Goal: Task Accomplishment & Management: Use online tool/utility

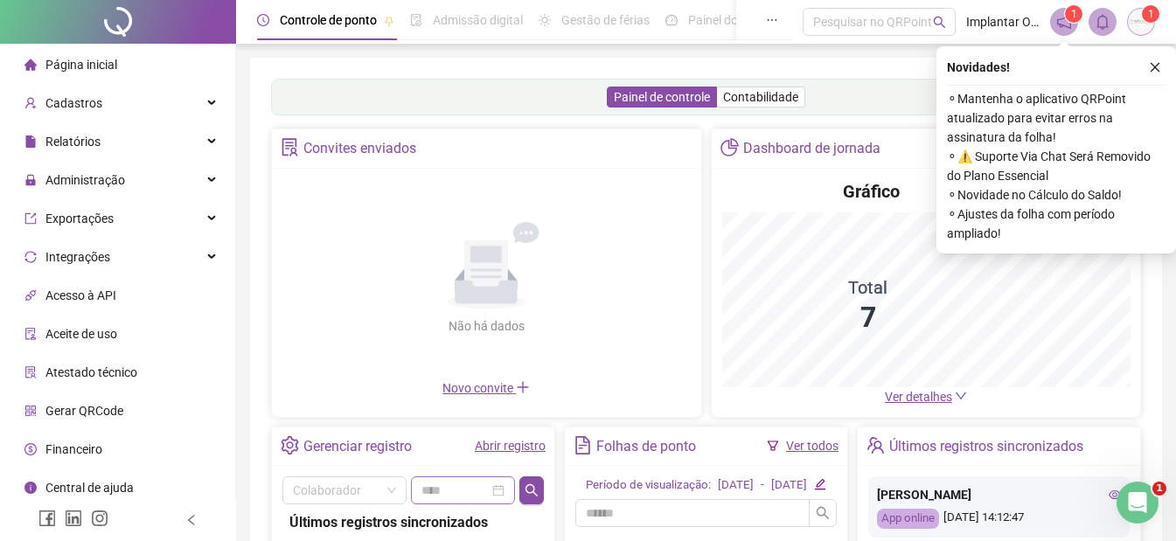
scroll to position [318, 0]
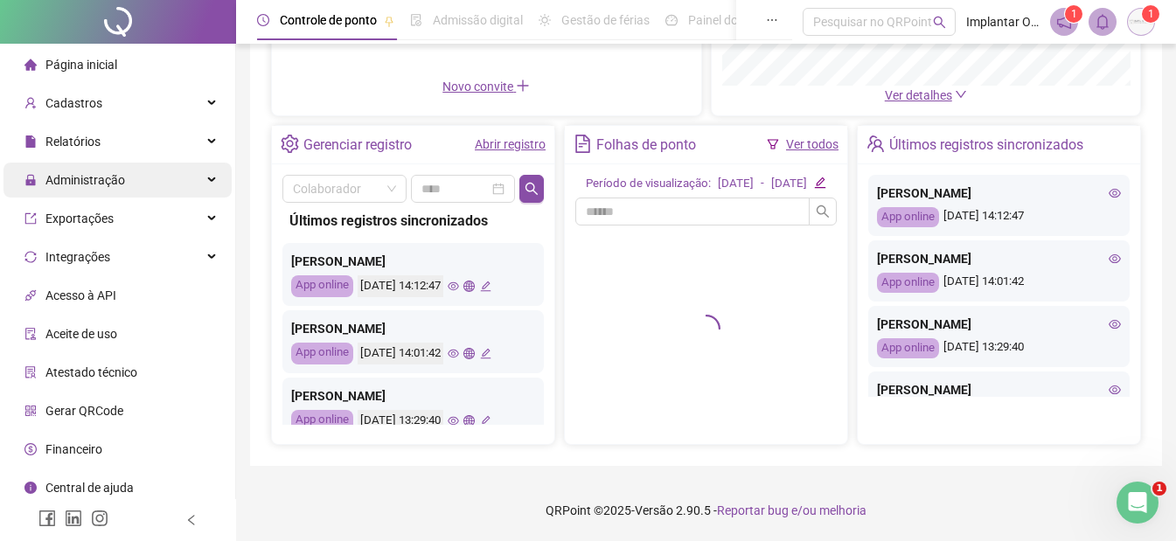
click at [117, 185] on span "Administração" at bounding box center [85, 180] width 80 height 14
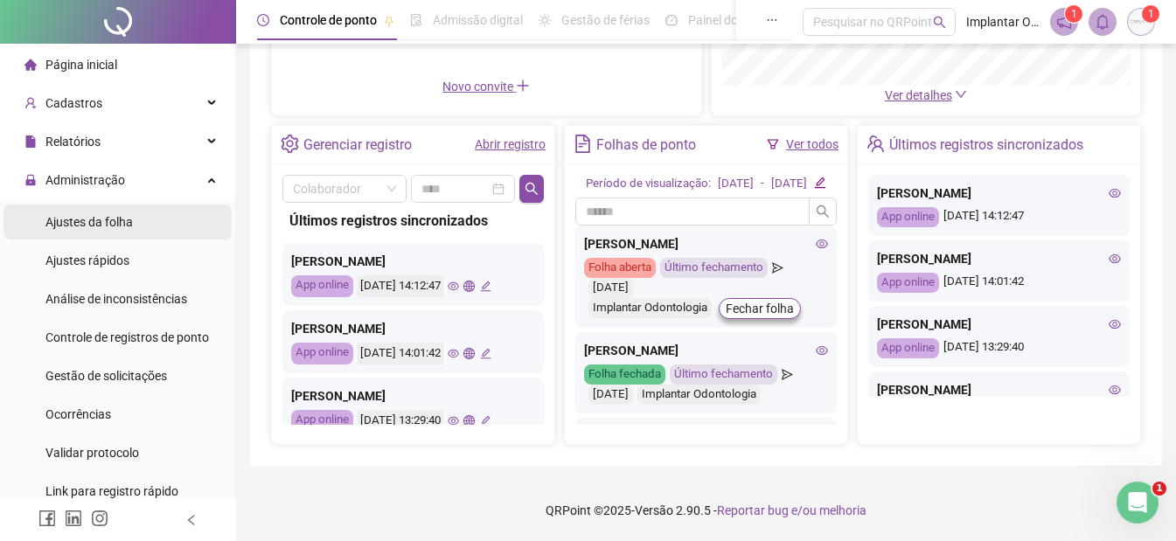
click at [157, 230] on li "Ajustes da folha" at bounding box center [117, 222] width 228 height 35
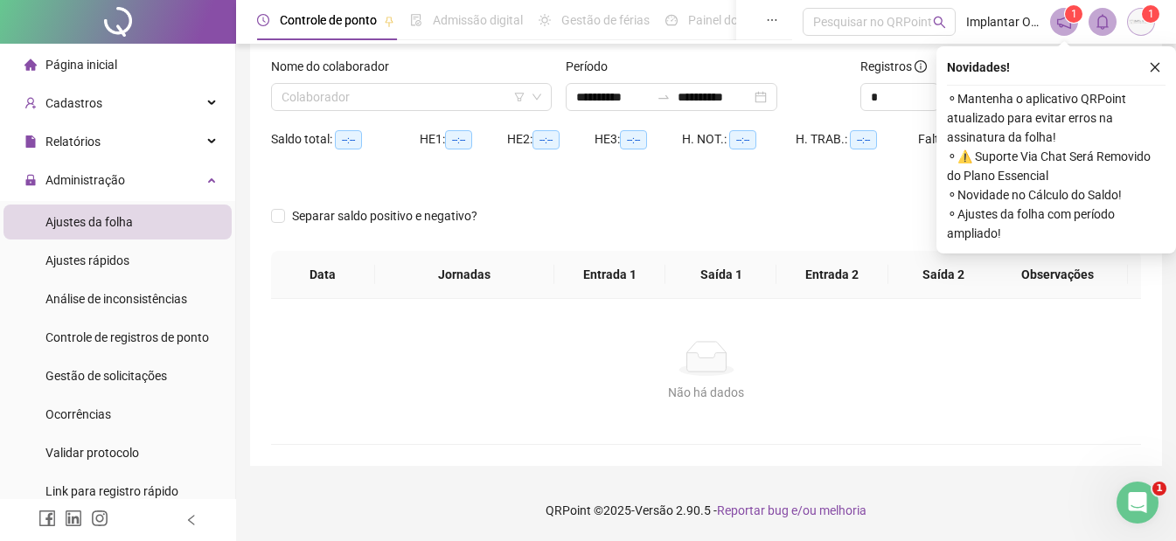
scroll to position [104, 0]
click at [470, 106] on input "search" at bounding box center [404, 97] width 244 height 26
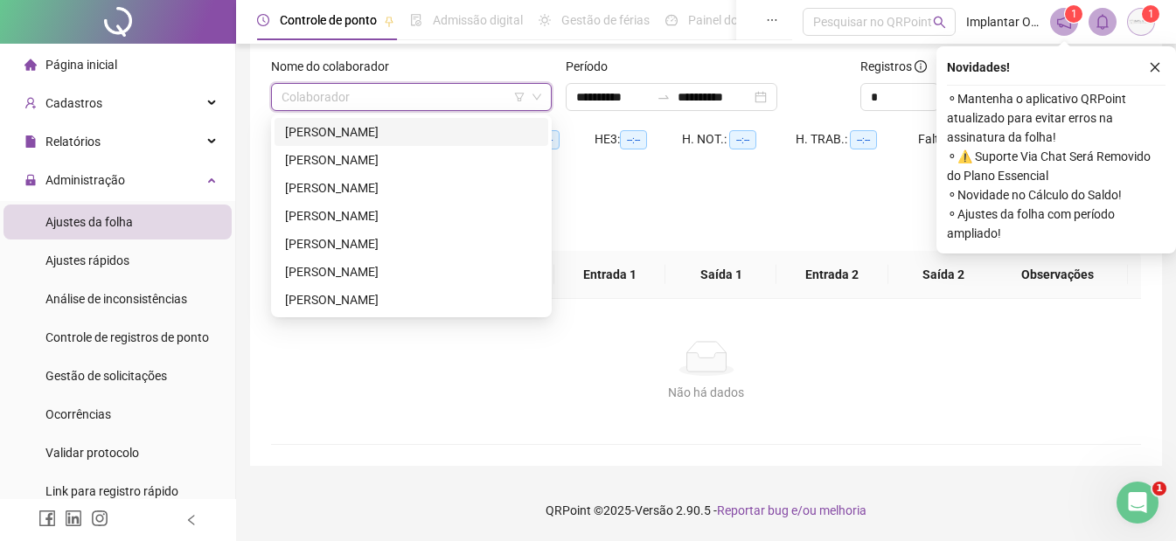
click at [453, 134] on div "[PERSON_NAME]" at bounding box center [411, 131] width 253 height 19
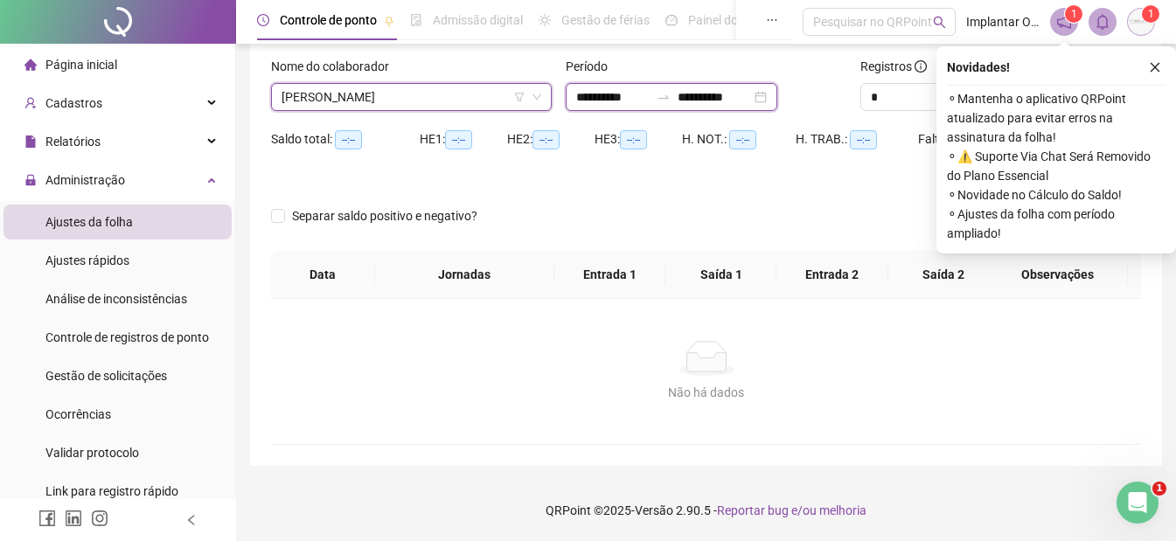
click at [751, 101] on input "**********" at bounding box center [714, 96] width 73 height 19
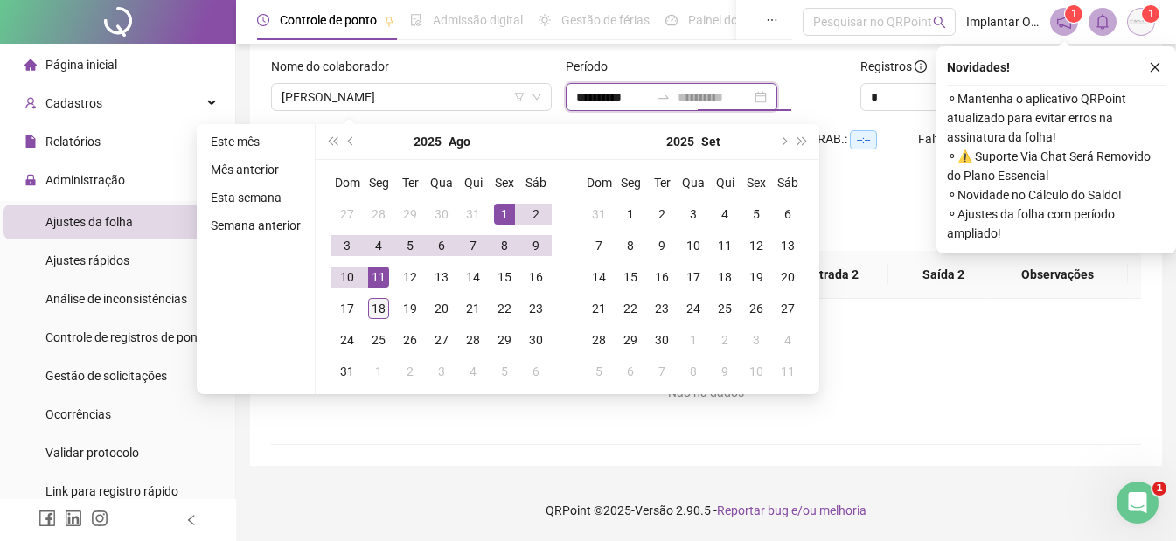
type input "**********"
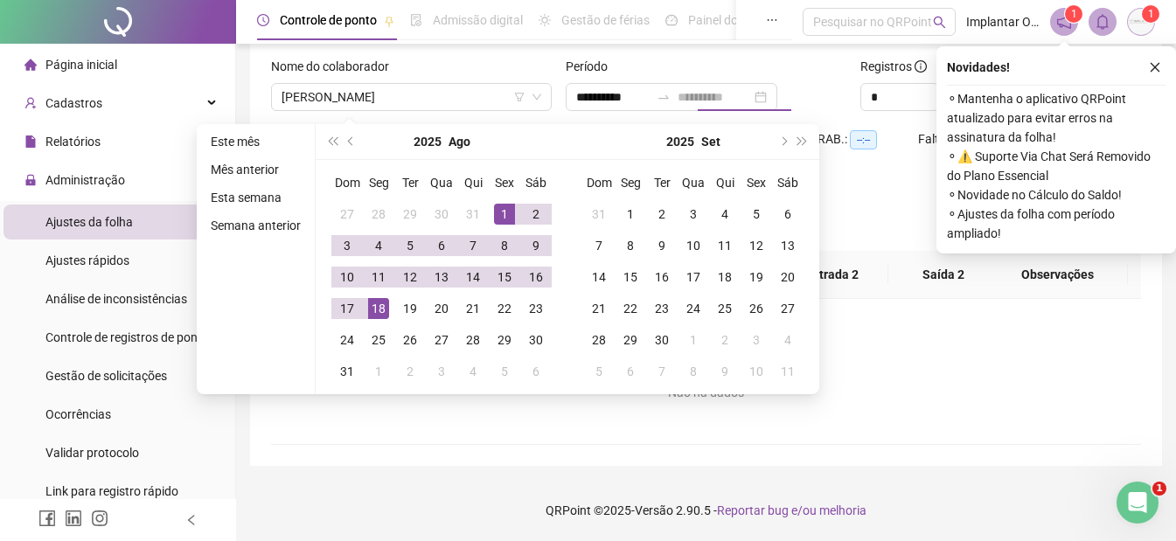
click at [374, 298] on div "18" at bounding box center [378, 308] width 21 height 21
type input "**********"
click at [497, 218] on div "1" at bounding box center [504, 214] width 21 height 21
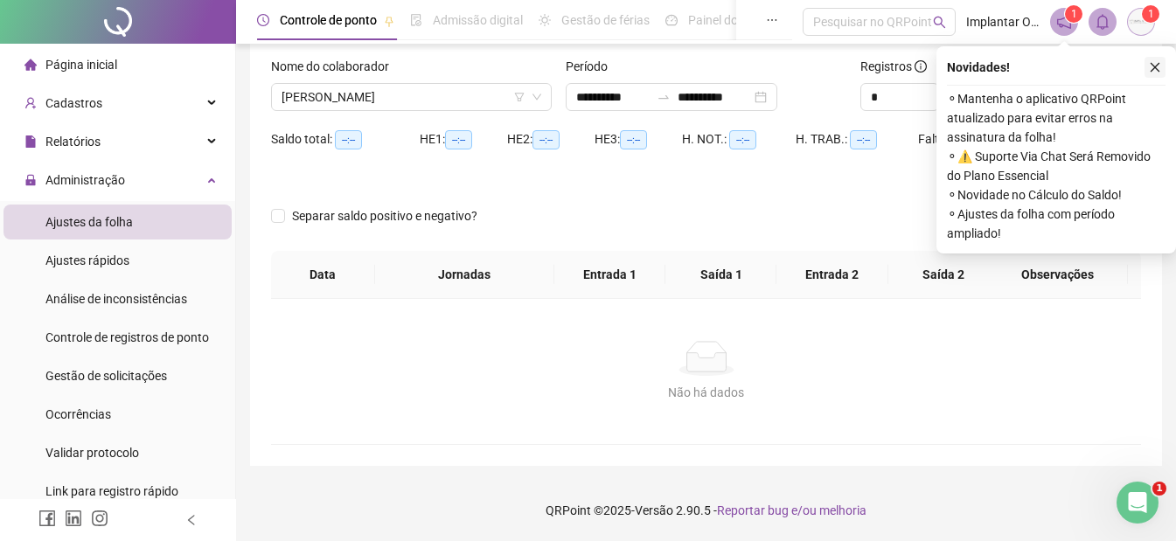
click at [1154, 67] on icon "close" at bounding box center [1155, 67] width 12 height 12
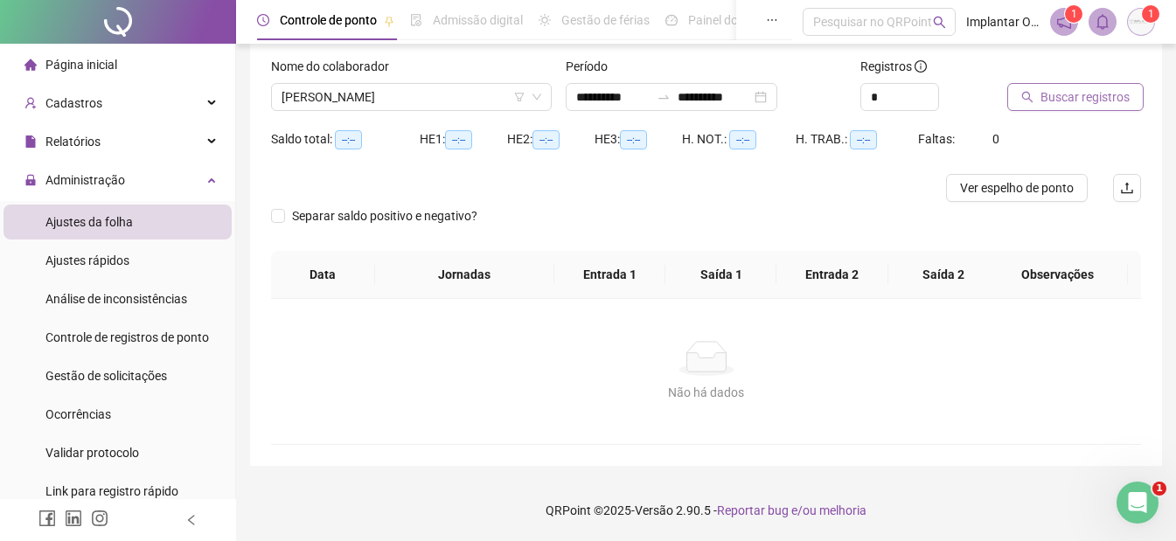
click at [1091, 87] on span "Buscar registros" at bounding box center [1085, 96] width 89 height 19
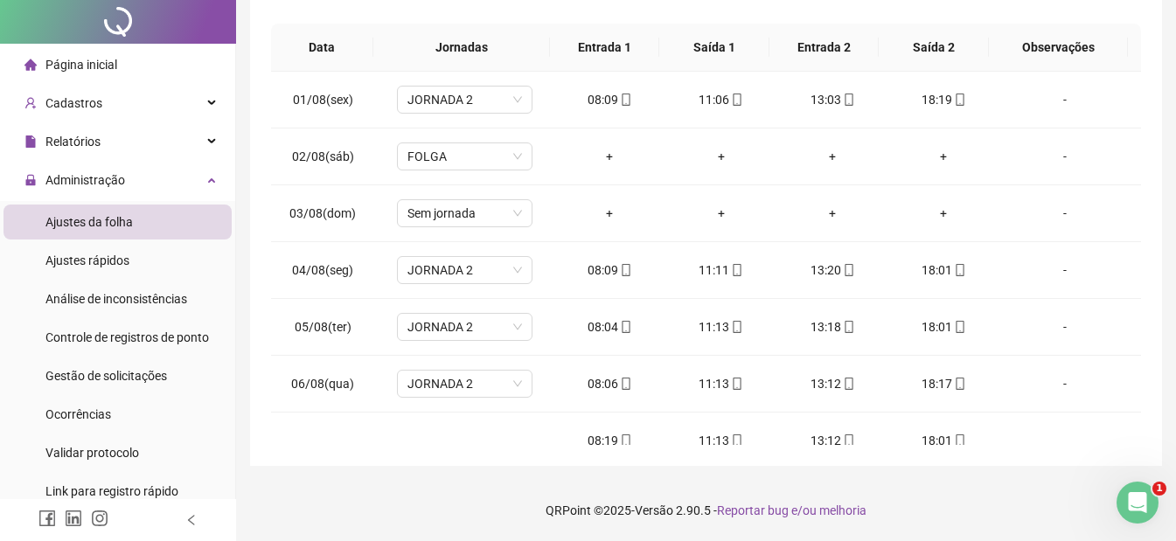
scroll to position [0, 0]
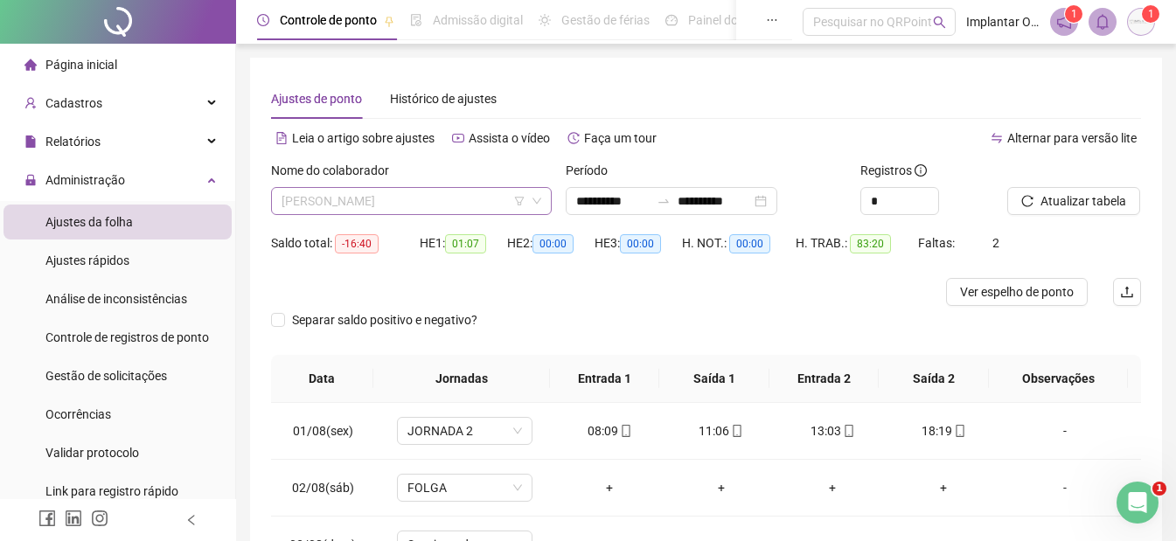
click at [347, 198] on span "[PERSON_NAME]" at bounding box center [412, 201] width 260 height 26
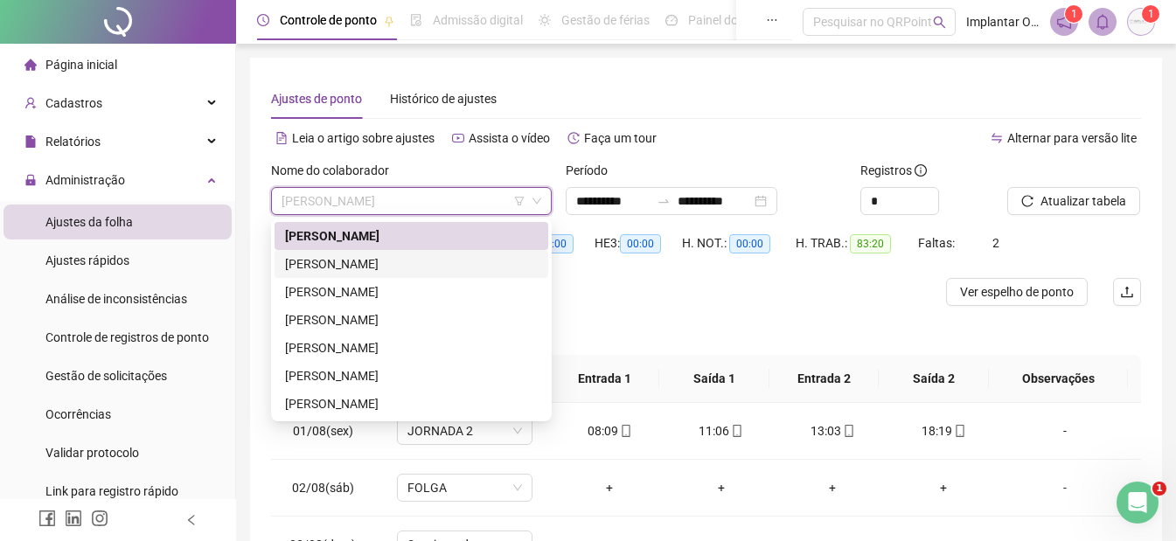
click at [380, 268] on div "[PERSON_NAME]" at bounding box center [411, 263] width 253 height 19
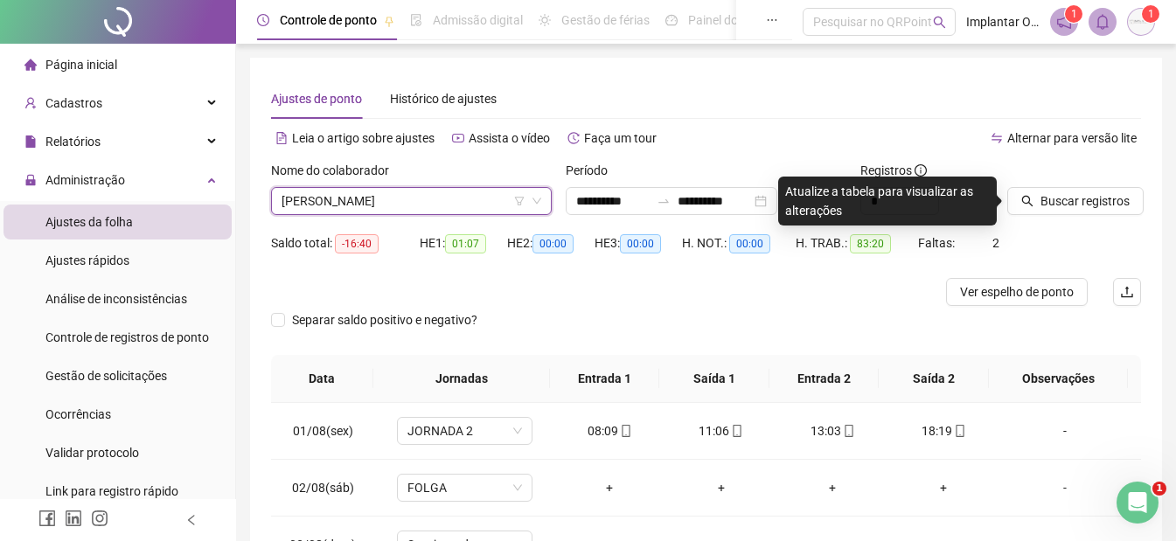
click at [402, 208] on span "[PERSON_NAME]" at bounding box center [412, 201] width 260 height 26
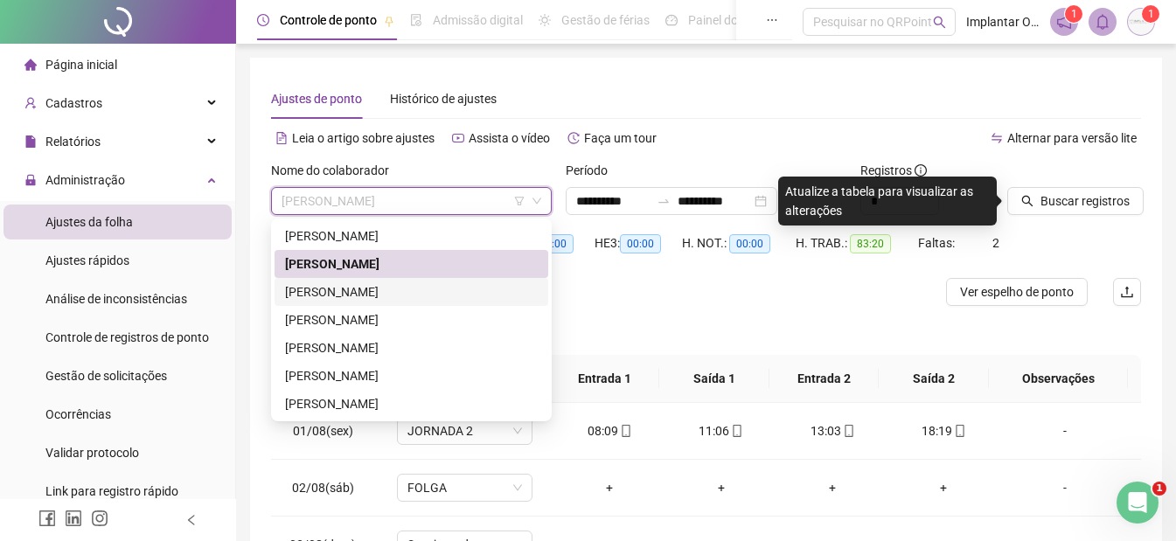
click at [410, 294] on div "[PERSON_NAME]" at bounding box center [411, 291] width 253 height 19
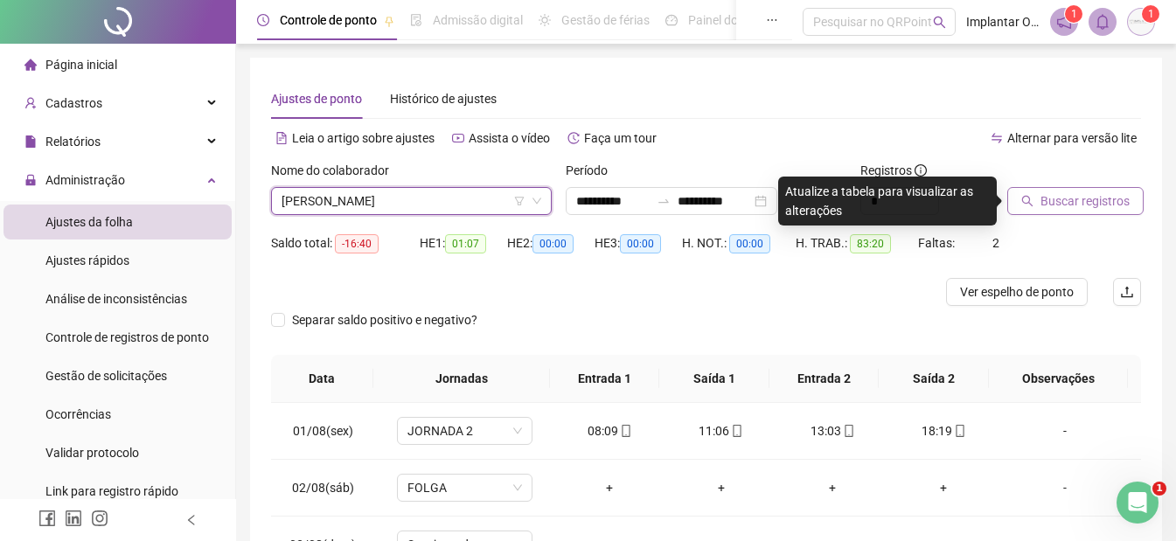
click at [1114, 199] on span "Buscar registros" at bounding box center [1085, 201] width 89 height 19
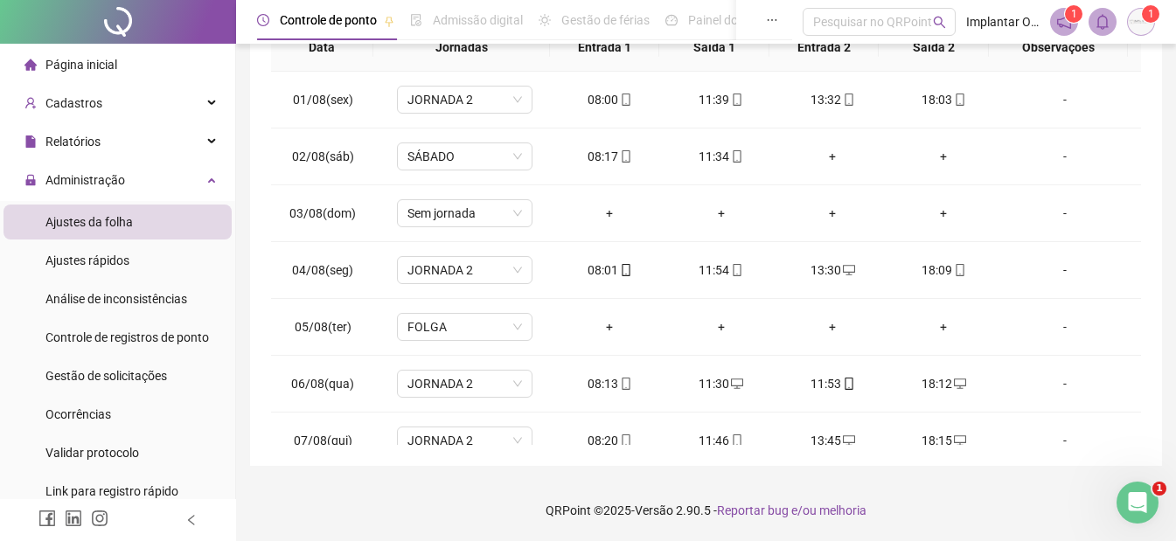
scroll to position [650, 0]
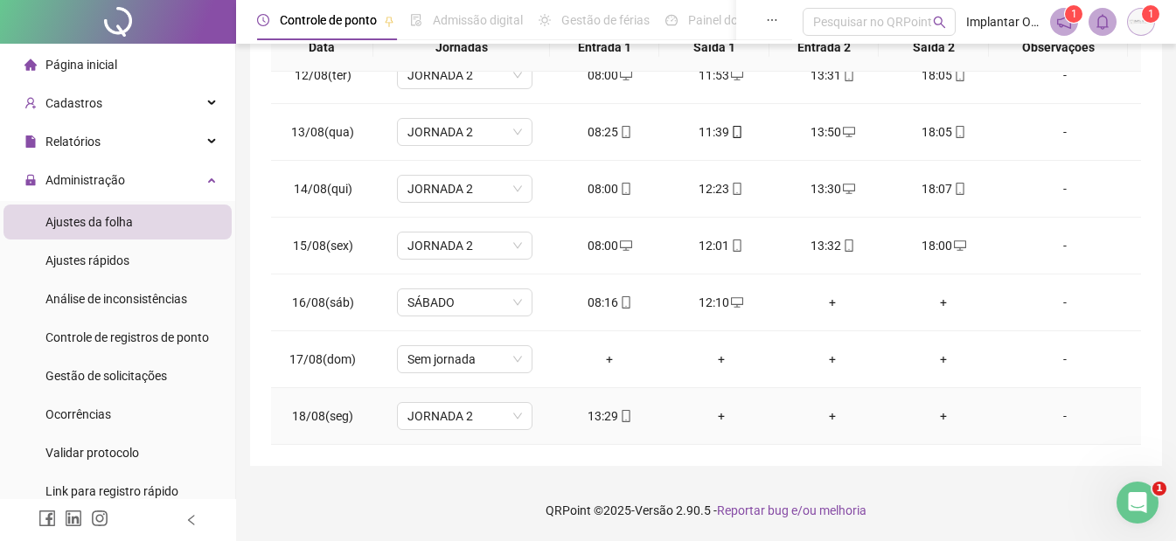
click at [715, 417] on div "+" at bounding box center [721, 416] width 83 height 19
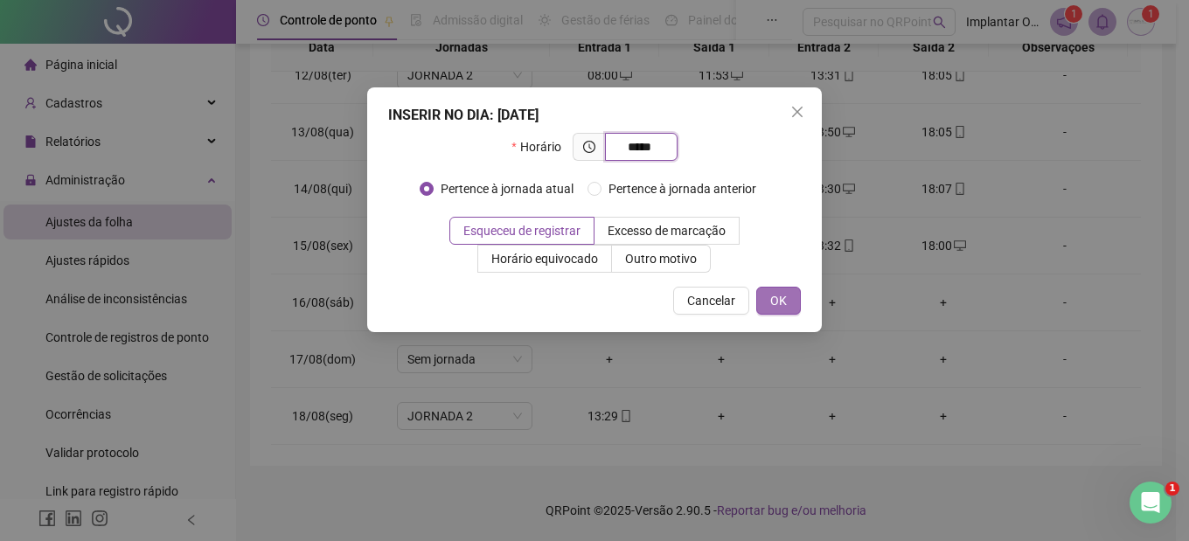
type input "*****"
click at [795, 299] on button "OK" at bounding box center [778, 301] width 45 height 28
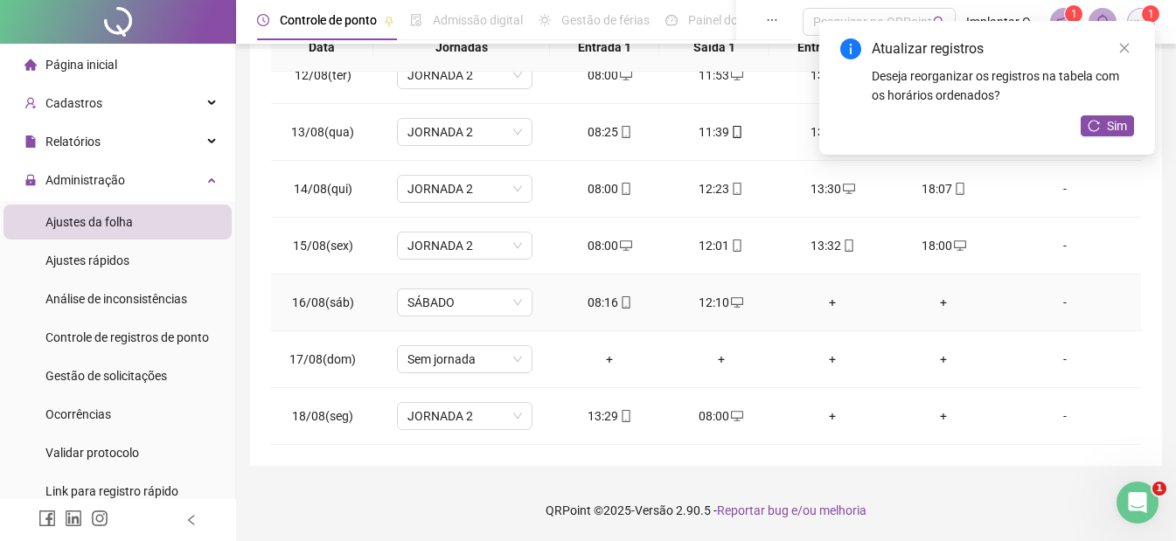
scroll to position [0, 0]
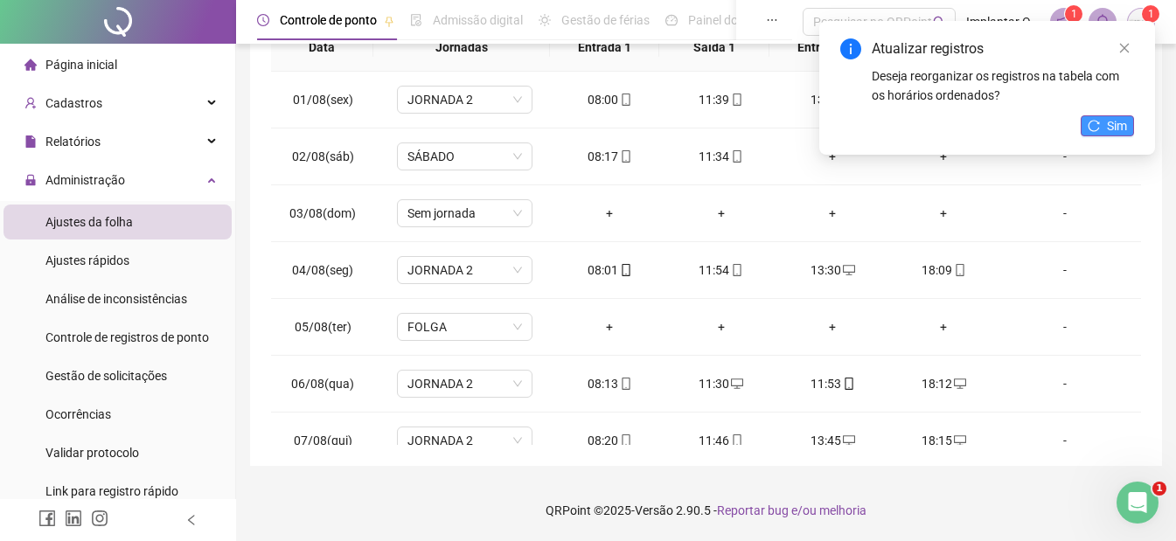
click at [1105, 130] on button "Sim" at bounding box center [1107, 125] width 53 height 21
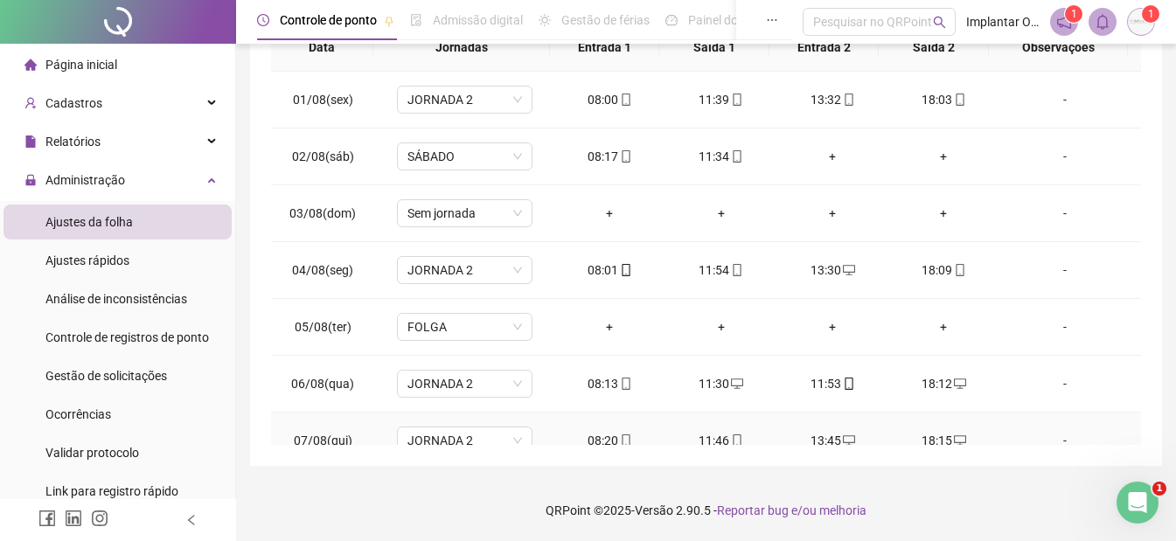
scroll to position [650, 0]
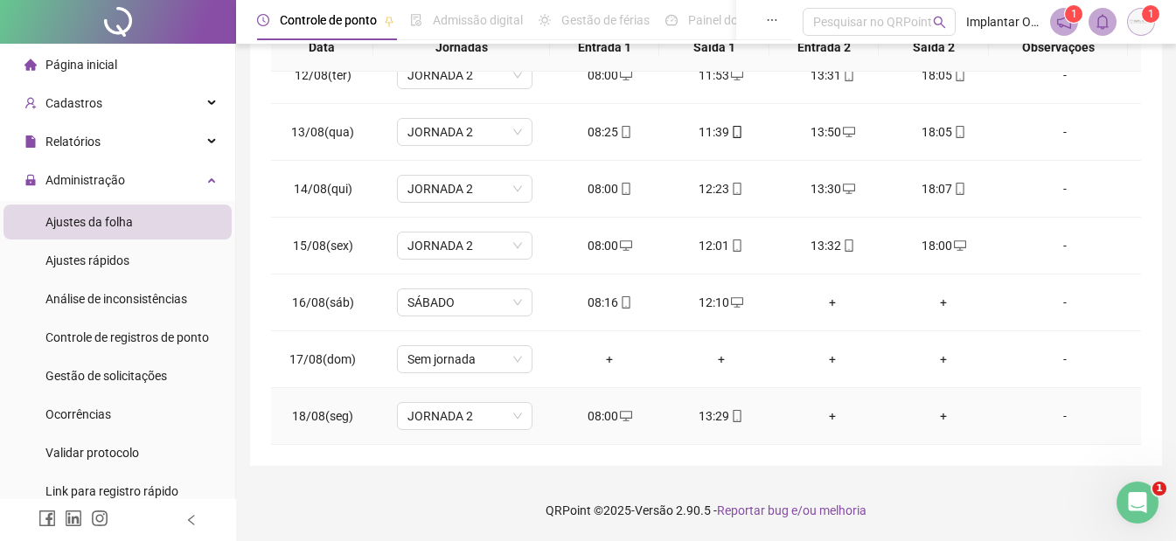
click at [826, 412] on div "+" at bounding box center [832, 416] width 83 height 19
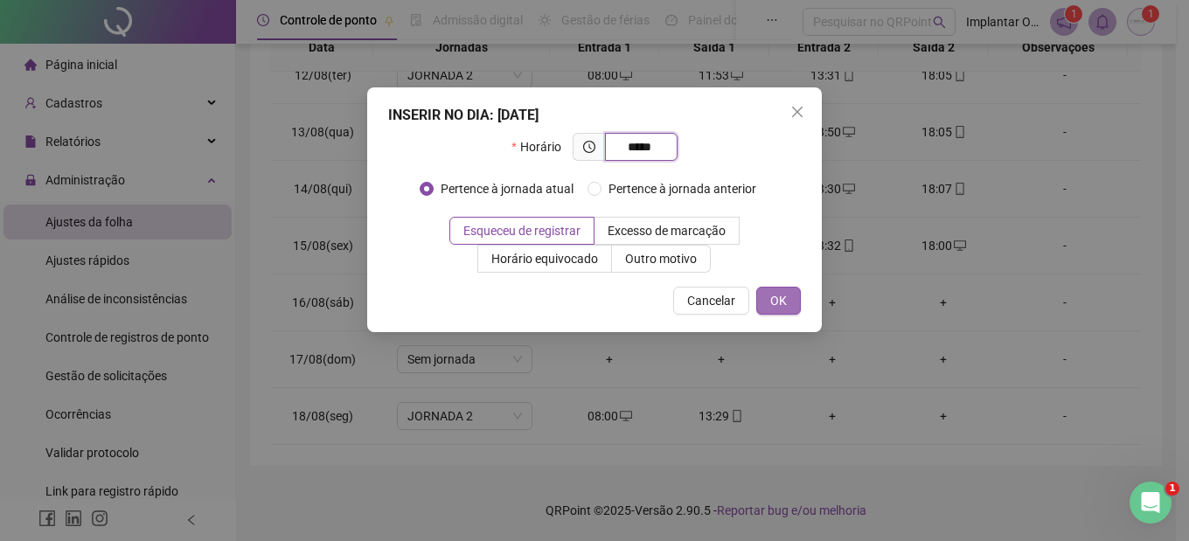
type input "*****"
click at [791, 297] on button "OK" at bounding box center [778, 301] width 45 height 28
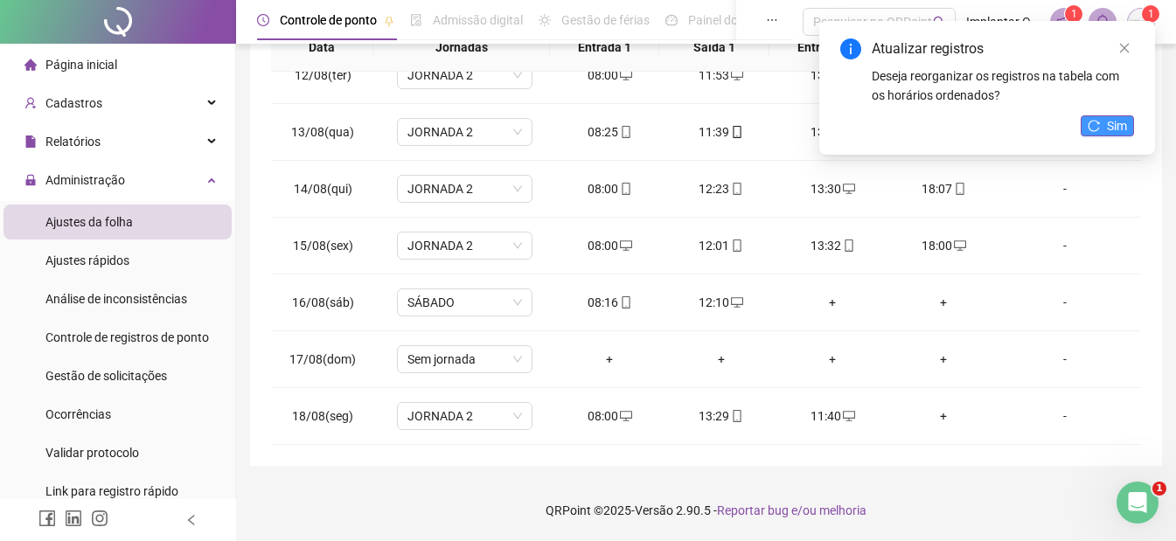
click at [1095, 121] on icon "reload" at bounding box center [1094, 125] width 11 height 11
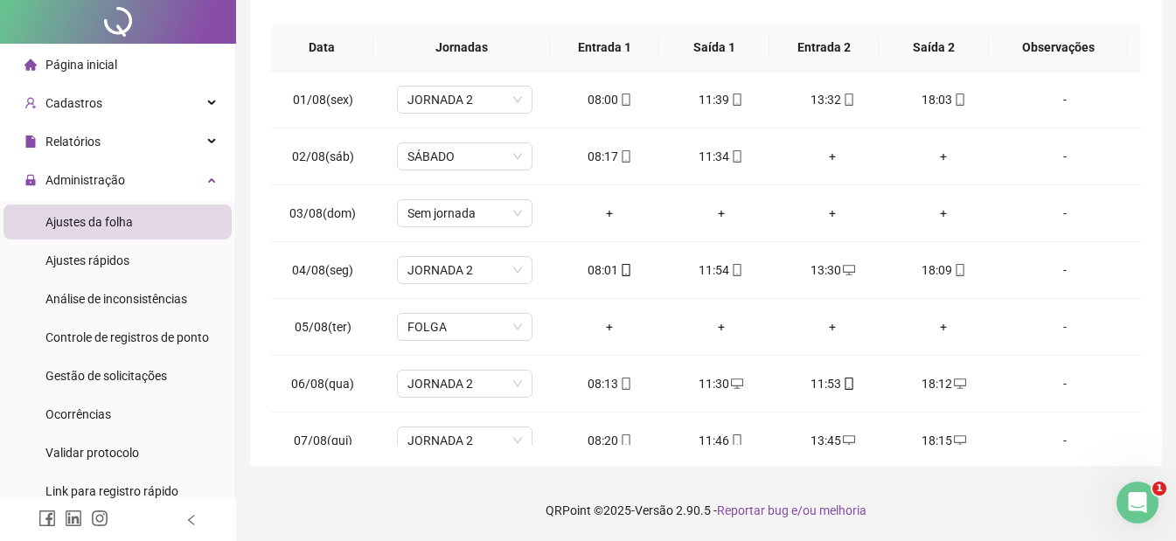
scroll to position [0, 0]
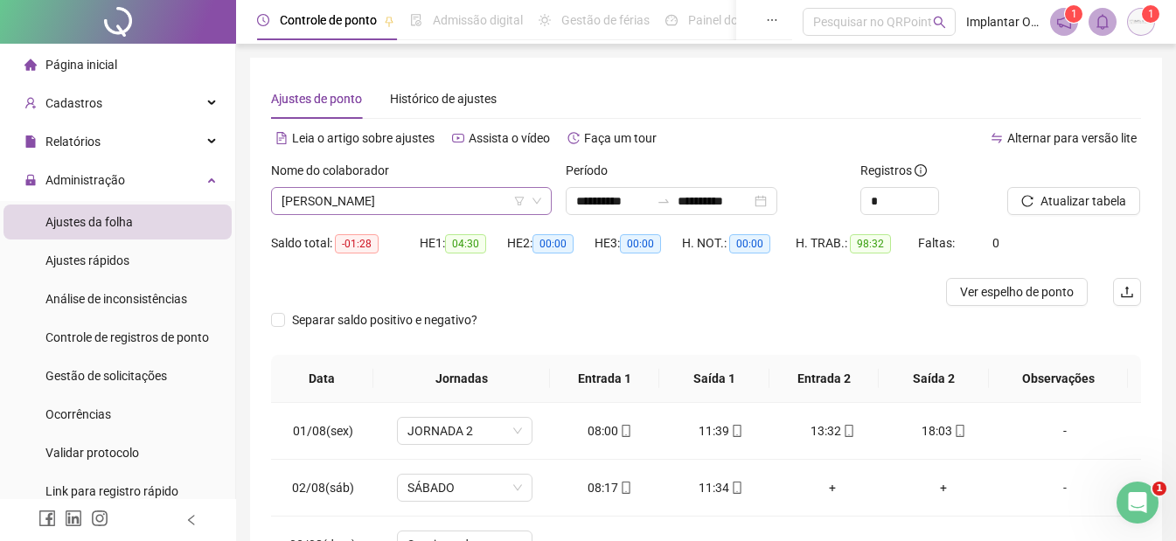
click at [390, 204] on span "[PERSON_NAME]" at bounding box center [412, 201] width 260 height 26
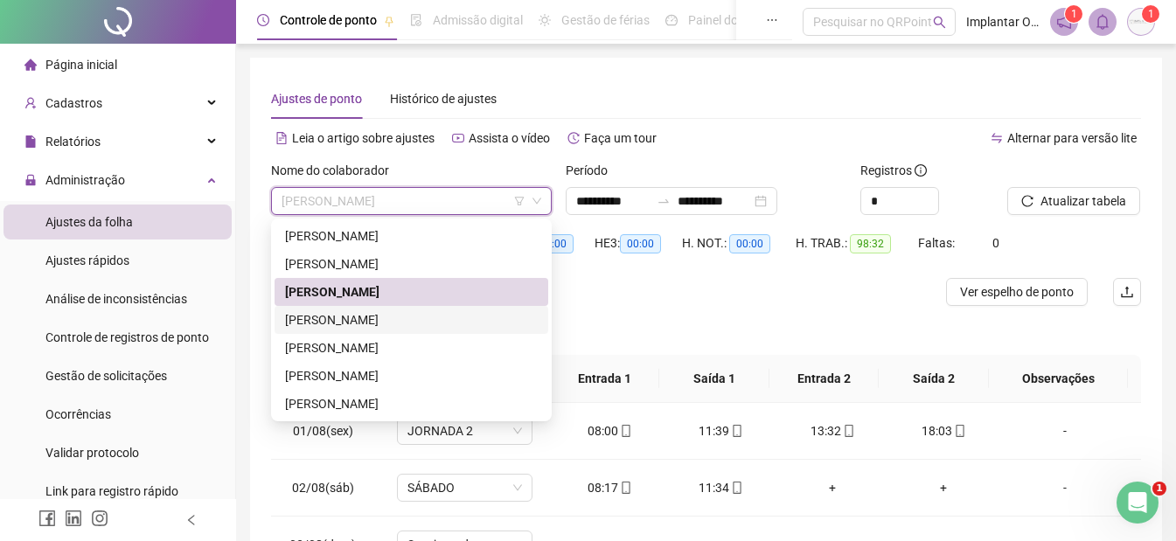
click at [405, 317] on div "[PERSON_NAME]" at bounding box center [411, 319] width 253 height 19
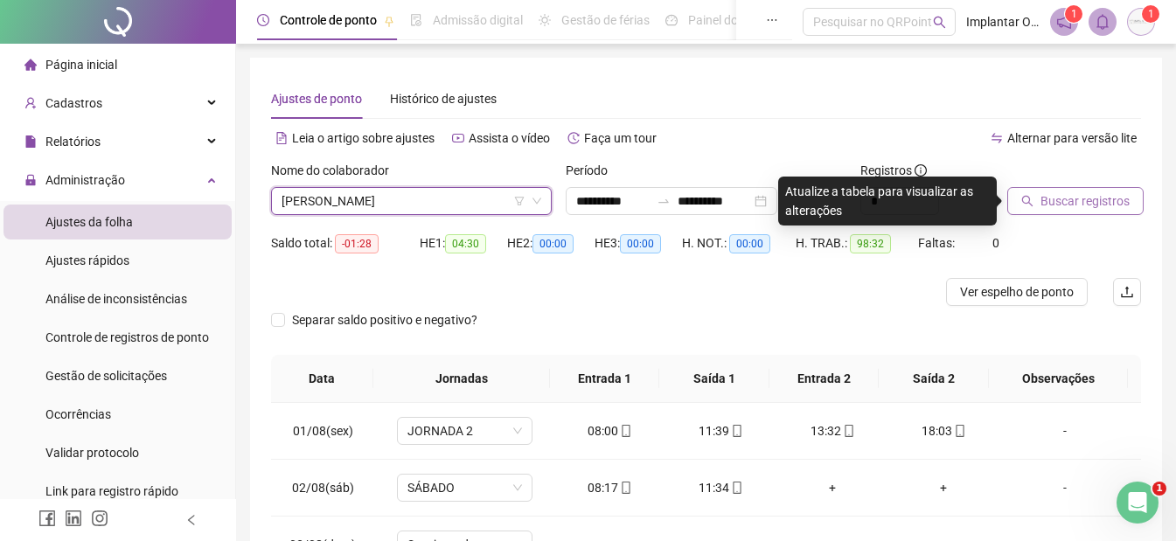
click at [1112, 199] on span "Buscar registros" at bounding box center [1085, 201] width 89 height 19
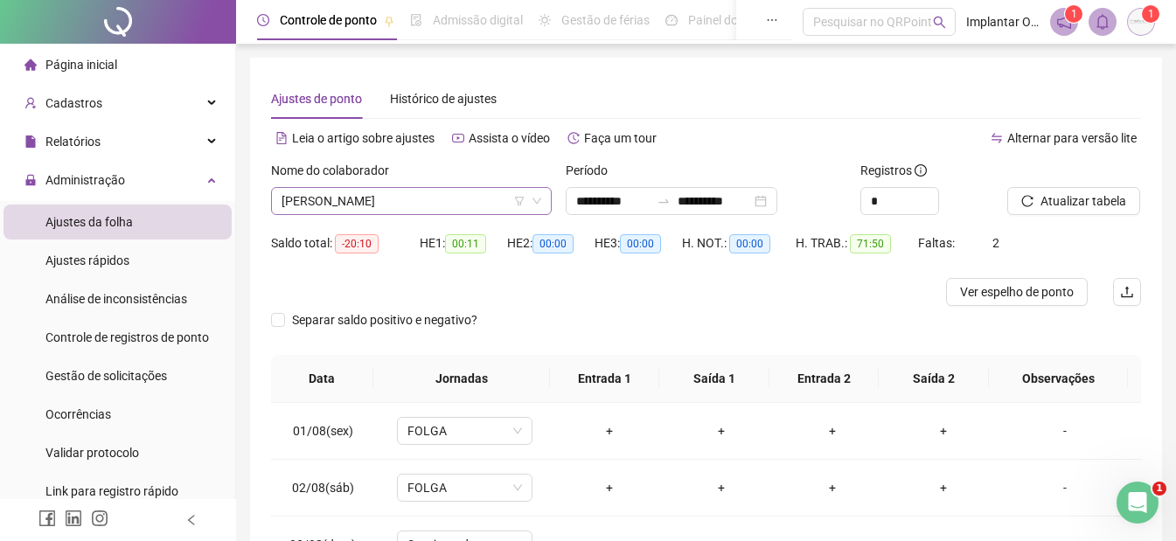
click at [421, 196] on span "[PERSON_NAME]" at bounding box center [412, 201] width 260 height 26
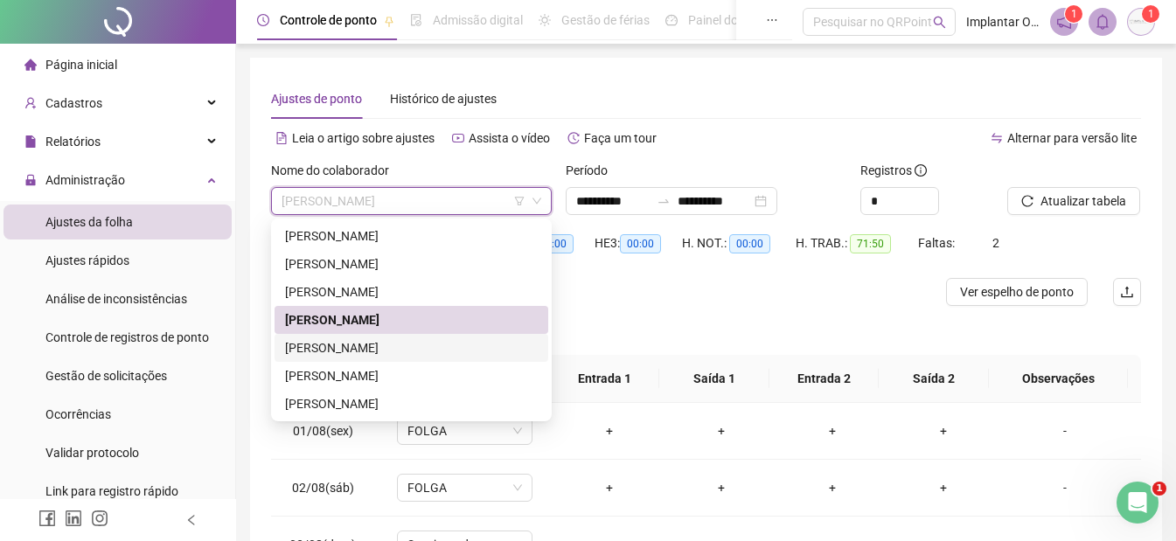
click at [431, 347] on div "[PERSON_NAME]" at bounding box center [411, 347] width 253 height 19
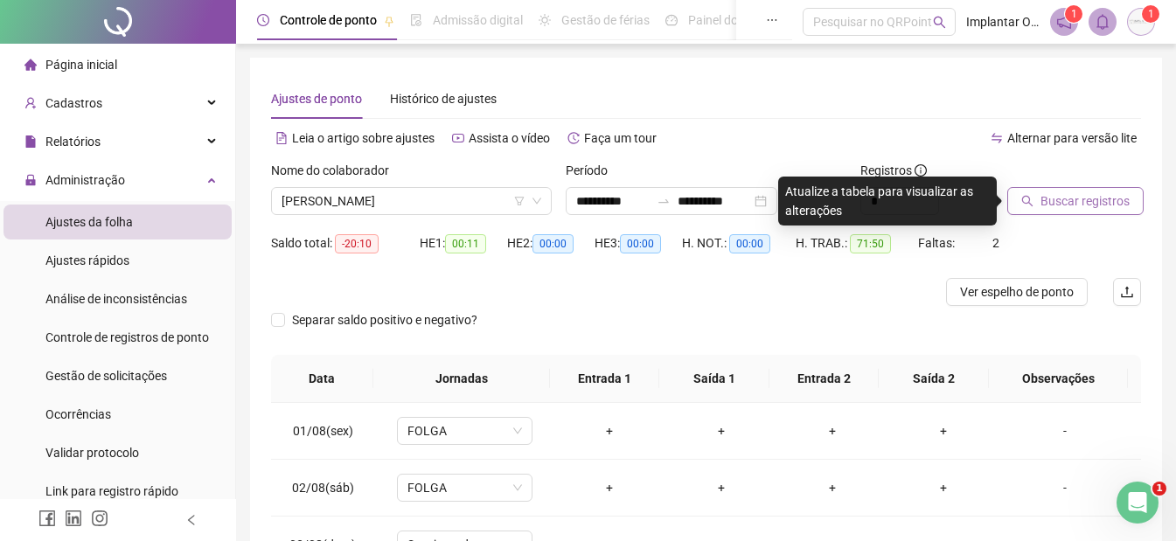
click at [1125, 195] on span "Buscar registros" at bounding box center [1085, 201] width 89 height 19
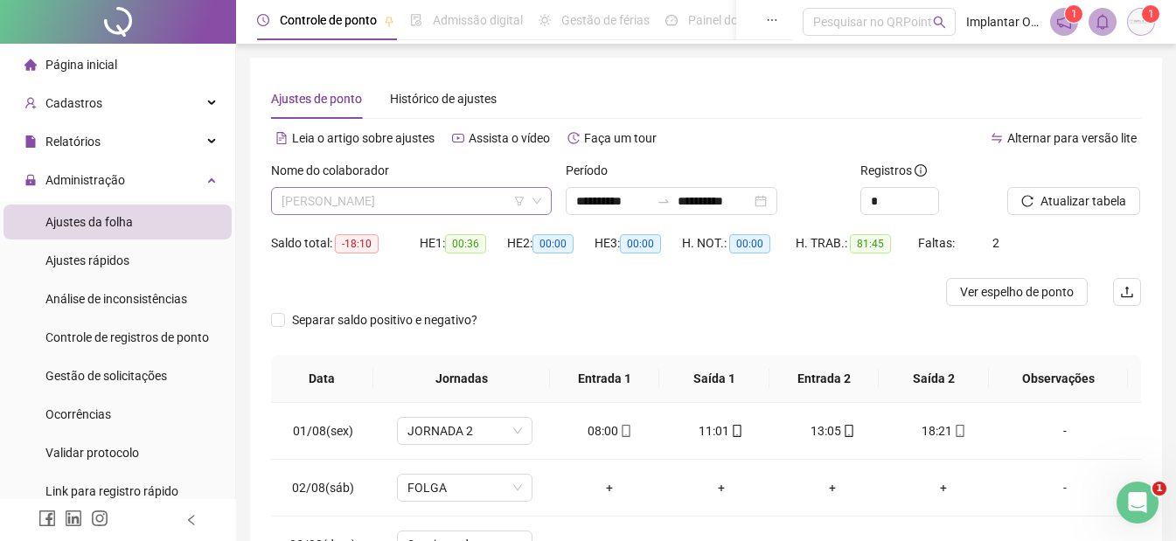
click at [360, 200] on span "[PERSON_NAME]" at bounding box center [412, 201] width 260 height 26
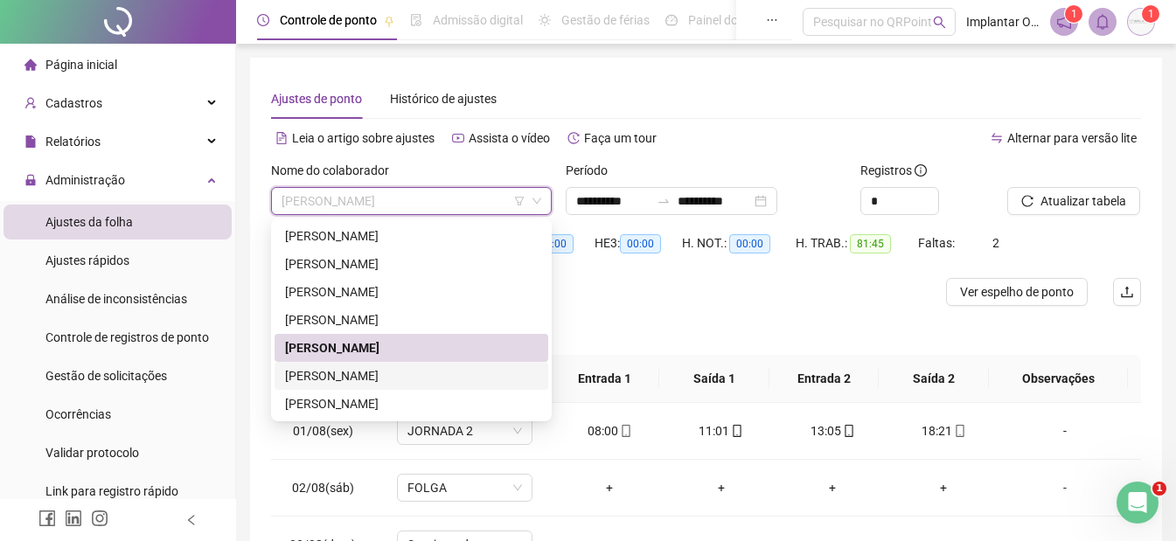
click at [406, 377] on div "[PERSON_NAME]" at bounding box center [411, 375] width 253 height 19
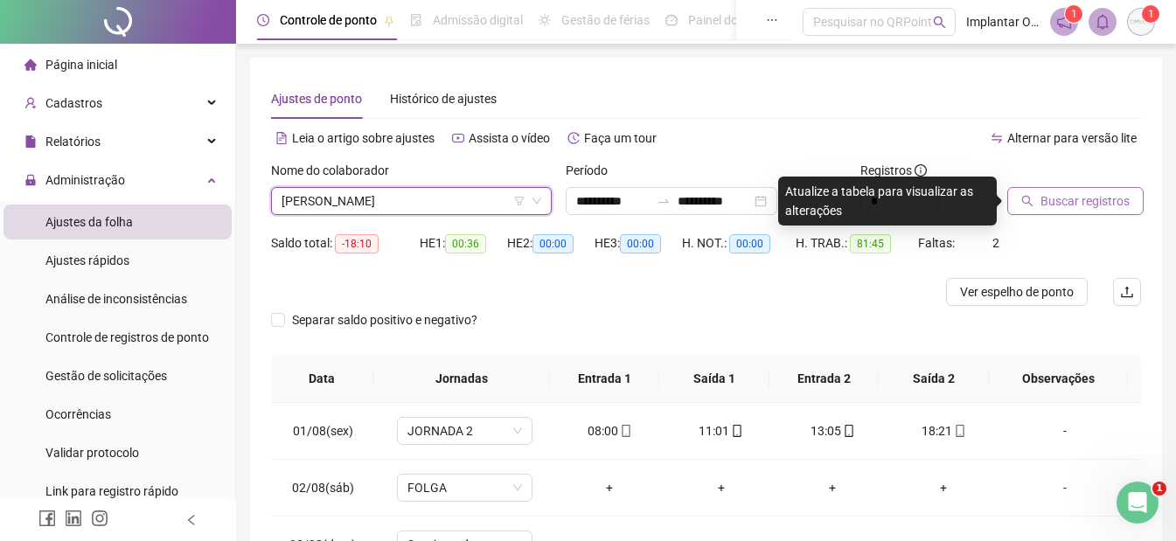
click at [1073, 195] on span "Buscar registros" at bounding box center [1085, 201] width 89 height 19
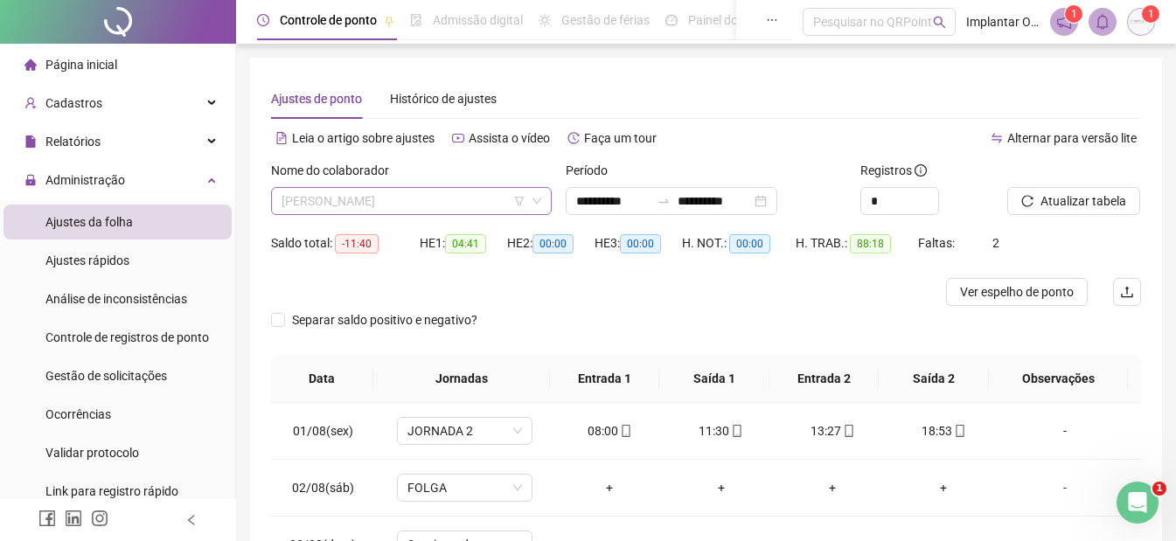
click at [392, 205] on span "[PERSON_NAME]" at bounding box center [412, 201] width 260 height 26
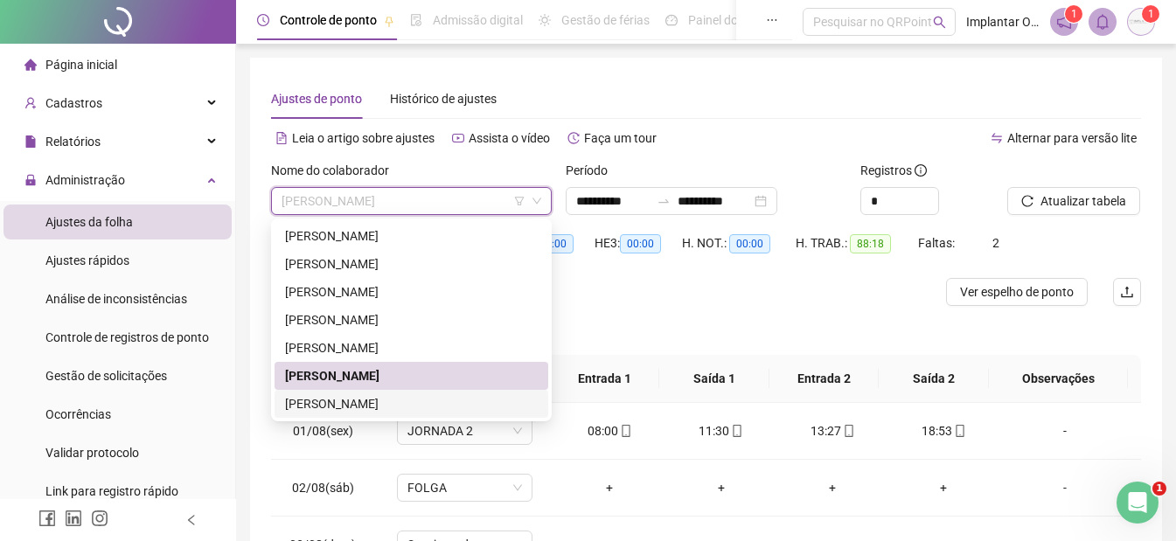
click at [436, 408] on div "[PERSON_NAME]" at bounding box center [411, 403] width 253 height 19
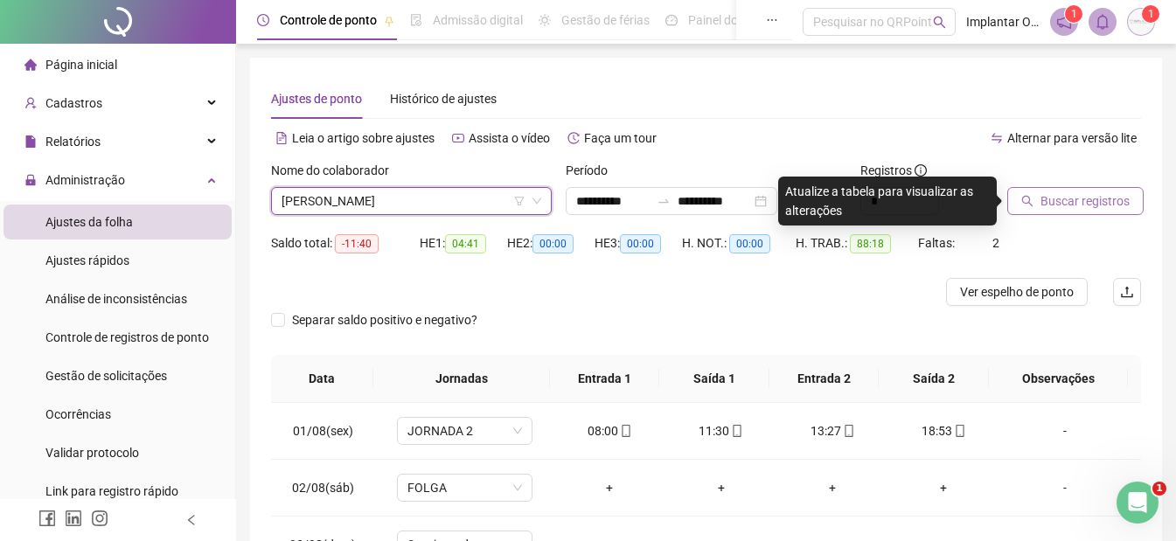
click at [1045, 195] on span "Buscar registros" at bounding box center [1085, 201] width 89 height 19
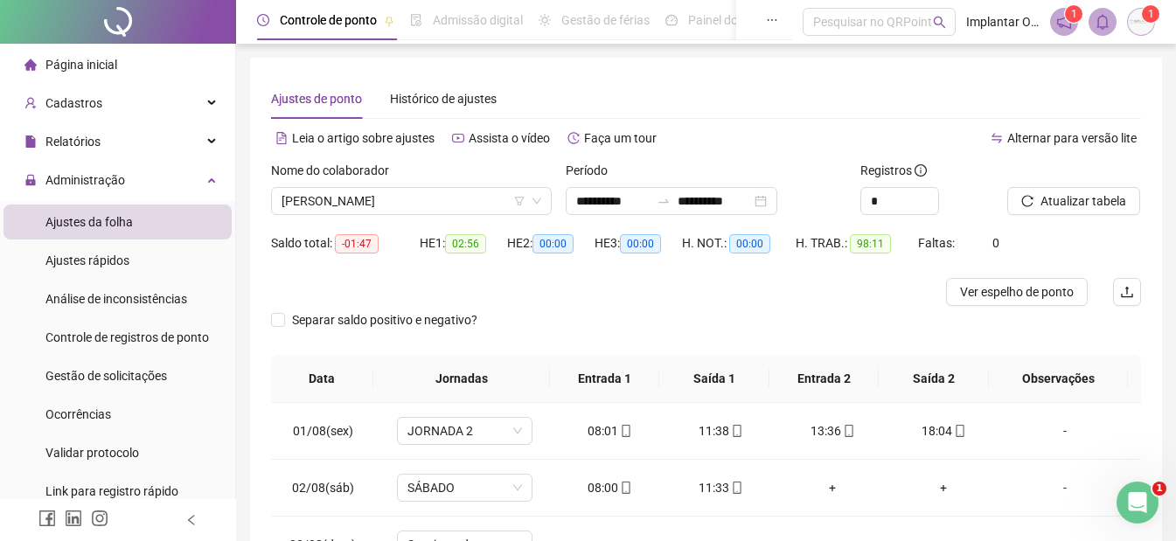
scroll to position [650, 0]
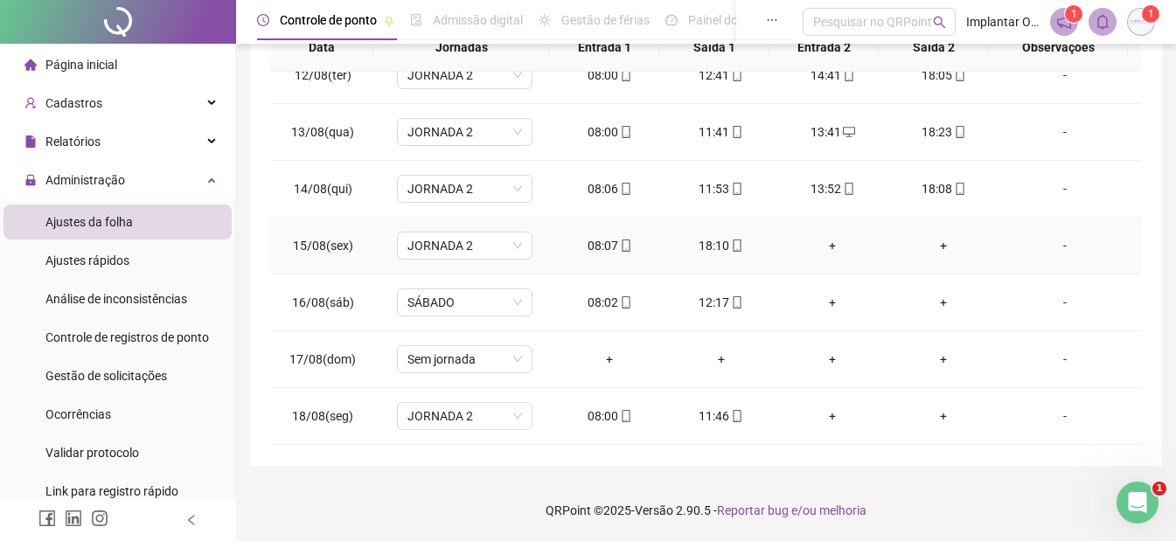
click at [823, 241] on div "+" at bounding box center [832, 245] width 83 height 19
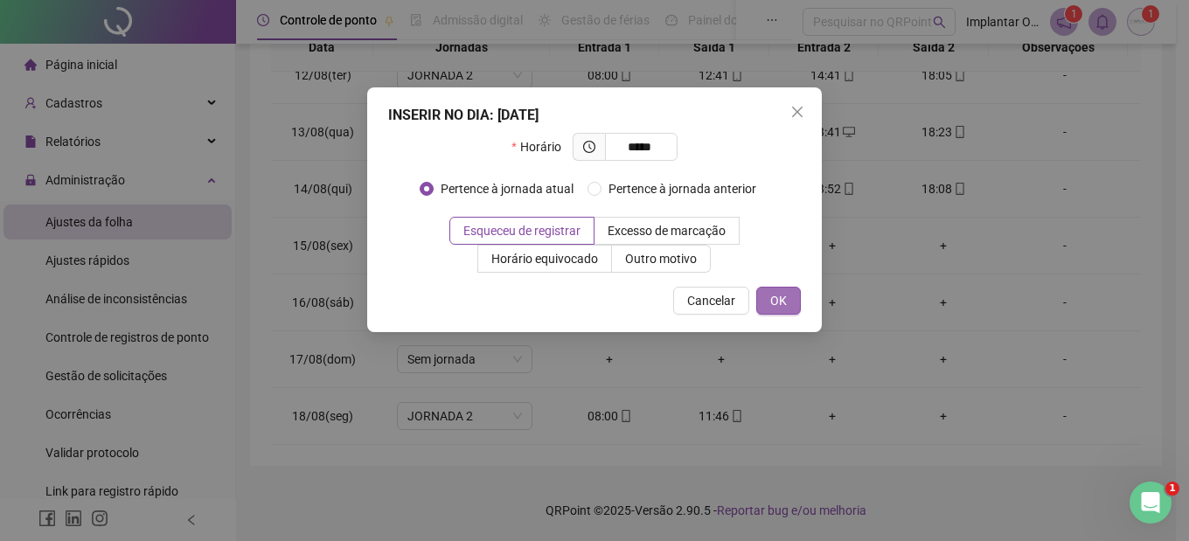
type input "*****"
click at [776, 300] on span "OK" at bounding box center [778, 300] width 17 height 19
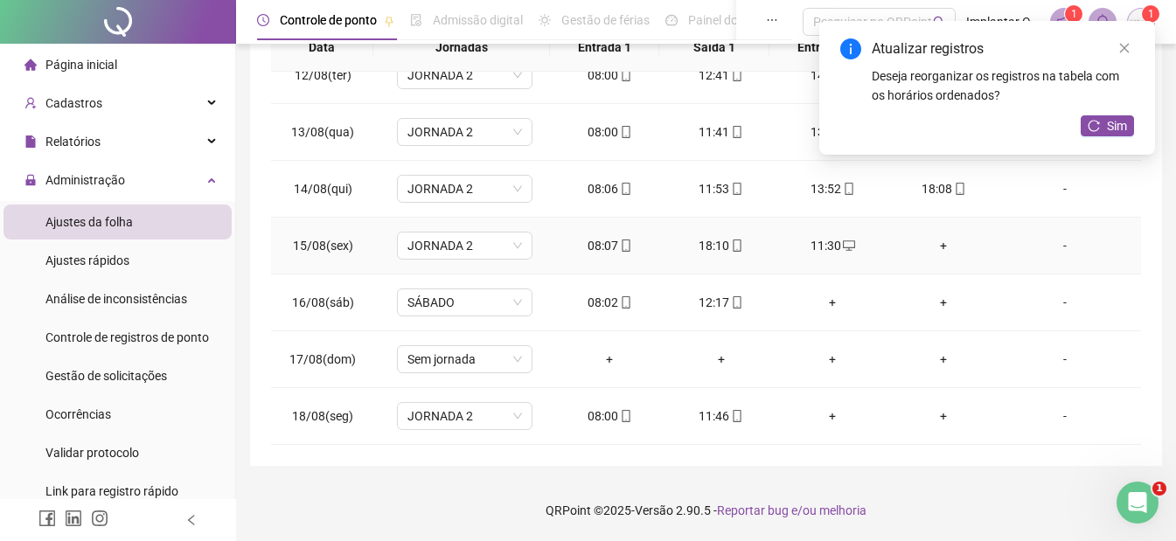
click at [932, 250] on div "+" at bounding box center [944, 245] width 83 height 19
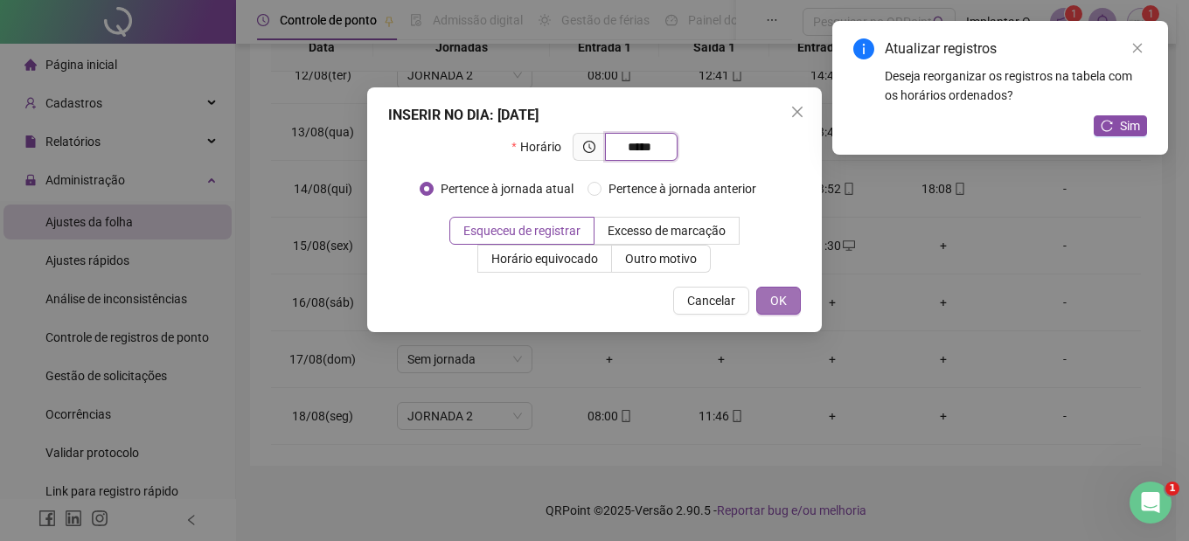
type input "*****"
click at [775, 302] on span "OK" at bounding box center [778, 300] width 17 height 19
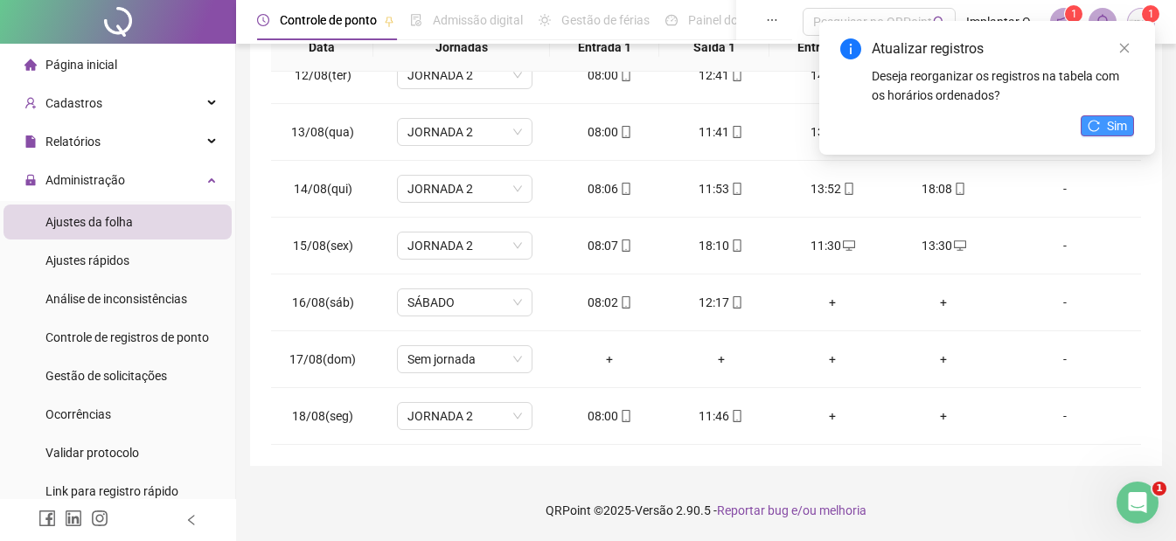
click at [1124, 130] on span "Sim" at bounding box center [1117, 125] width 20 height 19
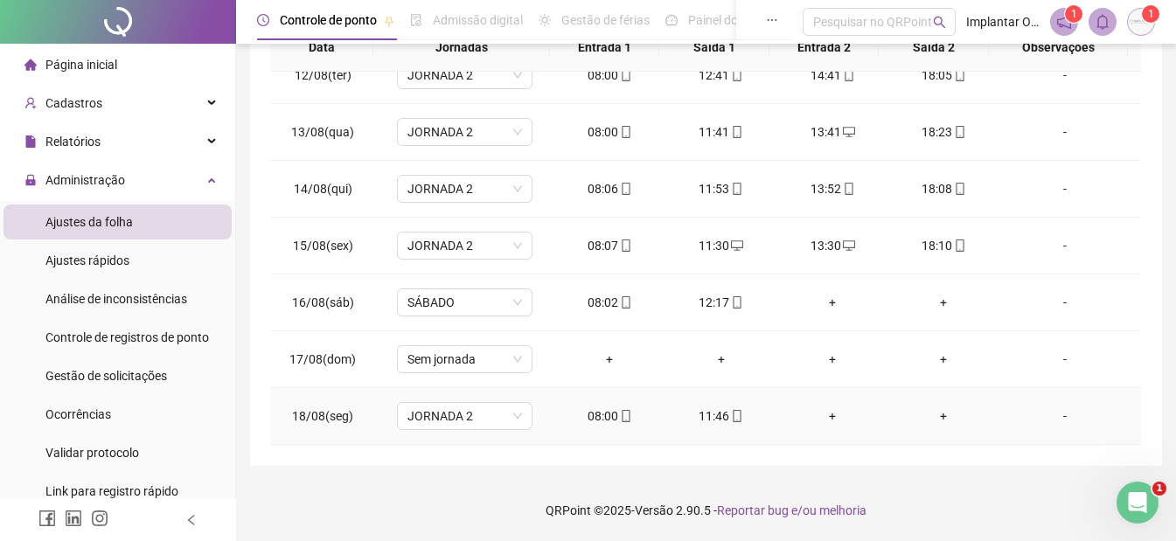
click at [825, 413] on div "+" at bounding box center [832, 416] width 83 height 19
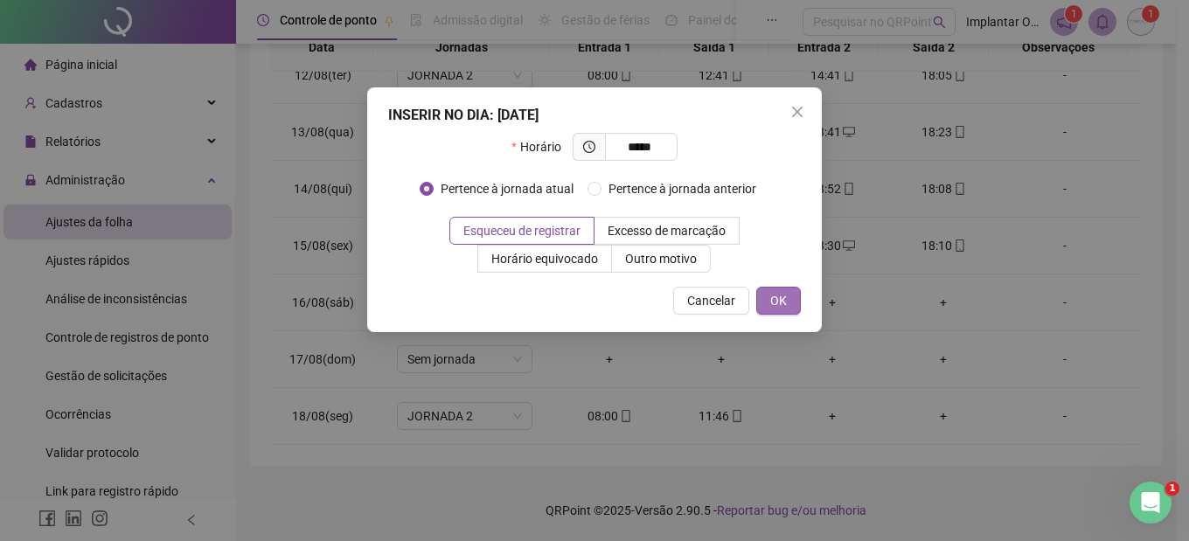
type input "*****"
click at [790, 300] on button "OK" at bounding box center [778, 301] width 45 height 28
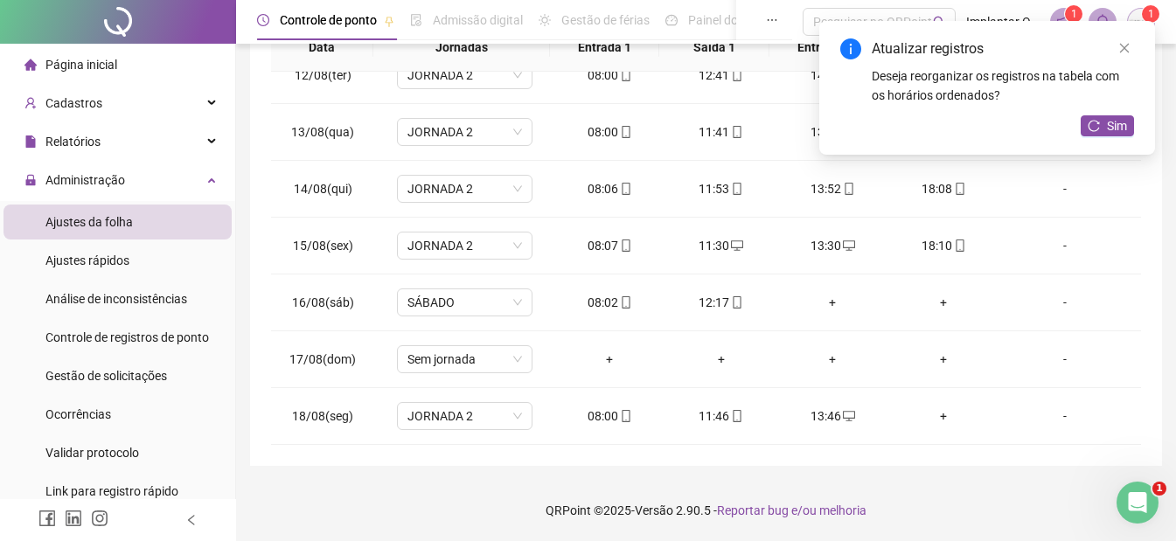
click at [1115, 139] on div "Atualizar registros Deseja reorganizar os registros na tabela com os horários o…" at bounding box center [987, 88] width 336 height 134
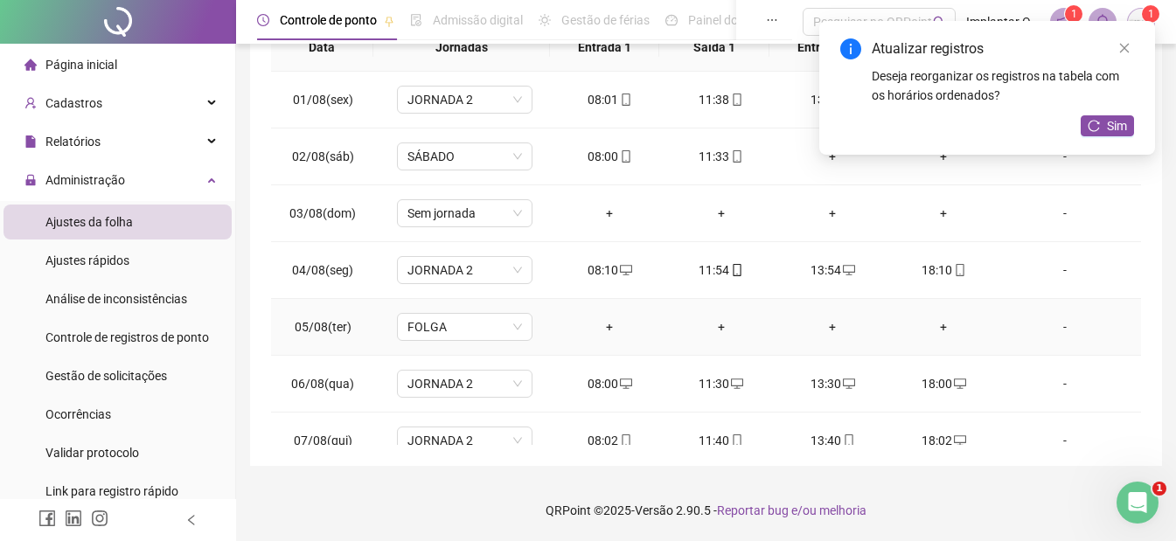
scroll to position [0, 0]
